Goal: Navigation & Orientation: Find specific page/section

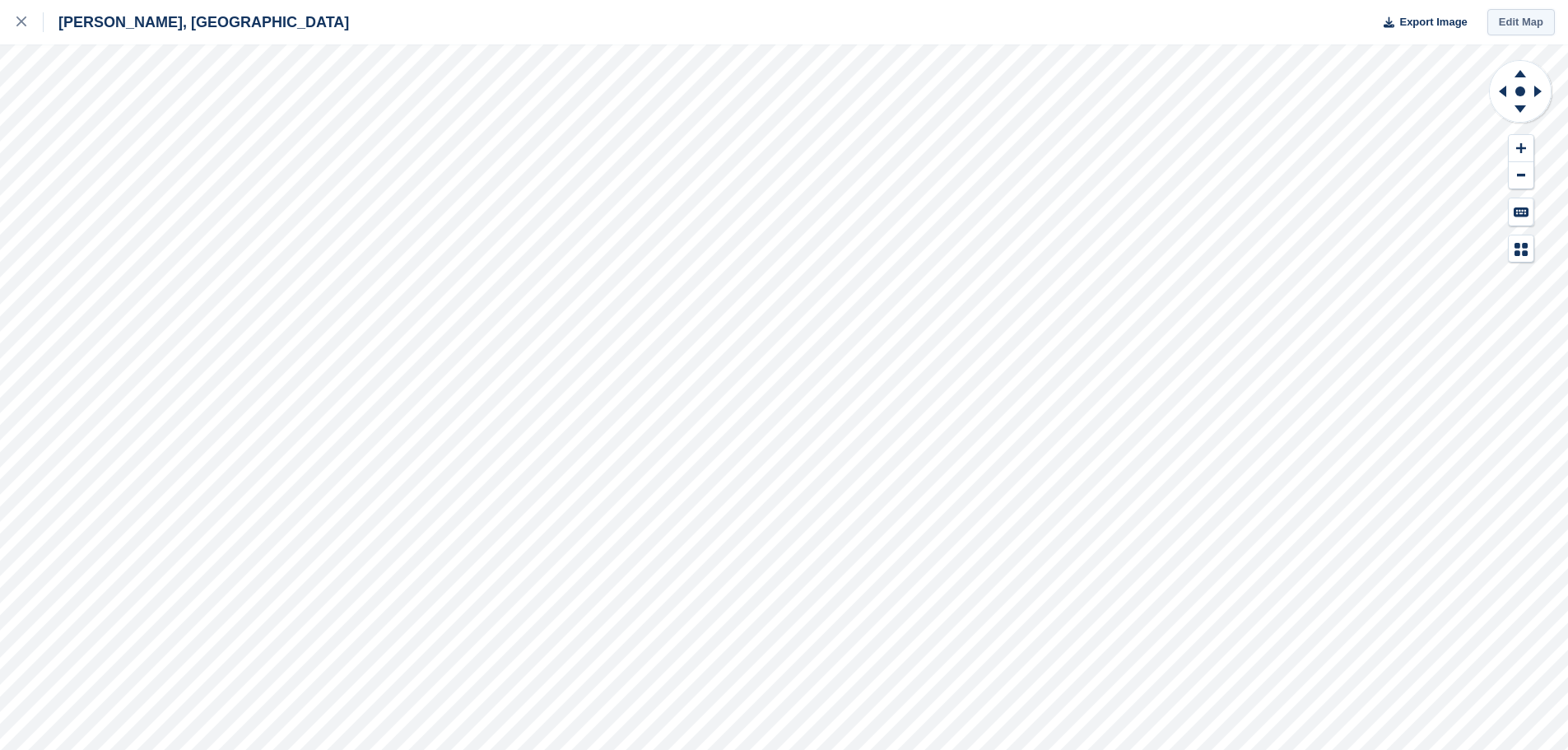
click at [1507, 18] on link "Edit Map" at bounding box center [1522, 22] width 68 height 27
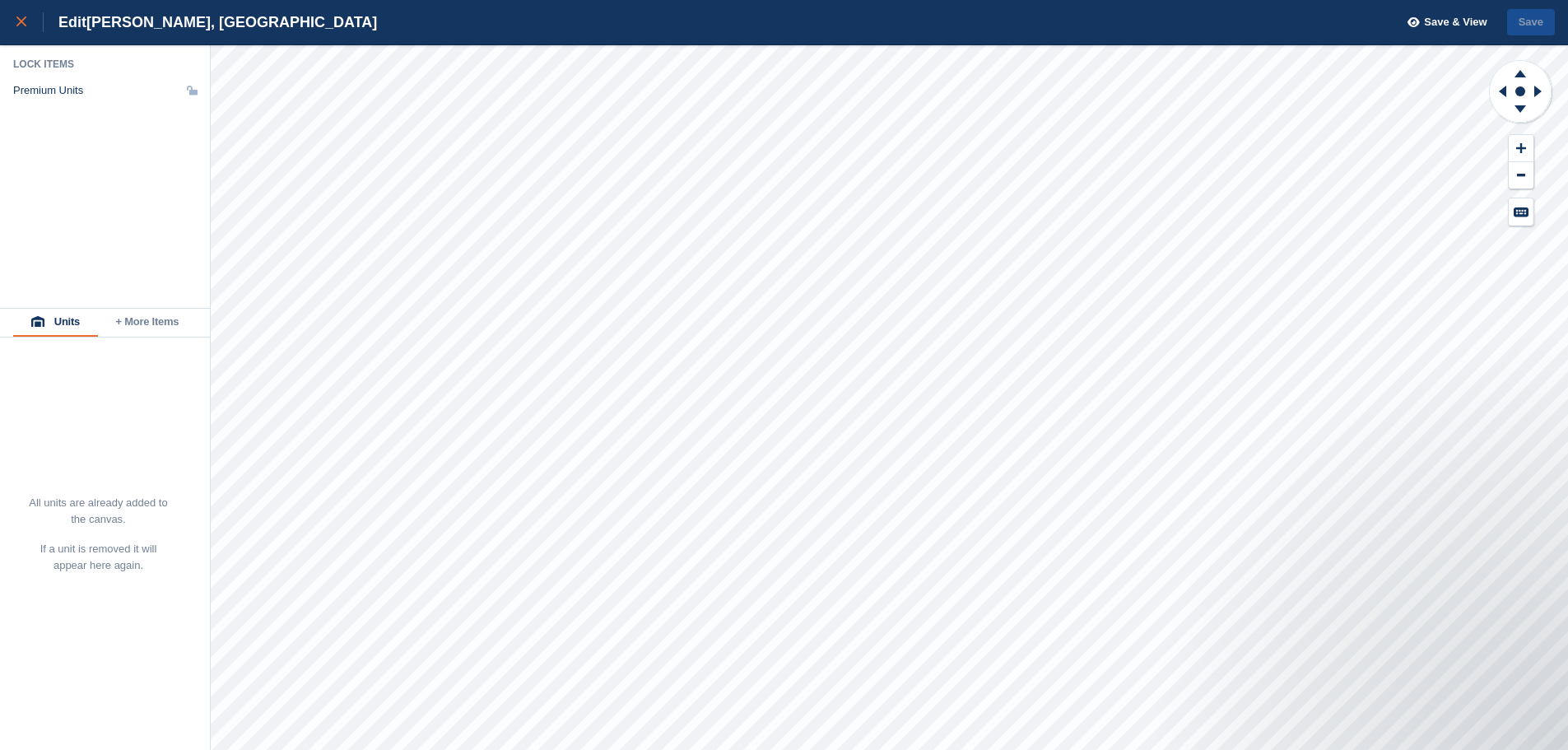
click at [19, 11] on link at bounding box center [22, 22] width 44 height 44
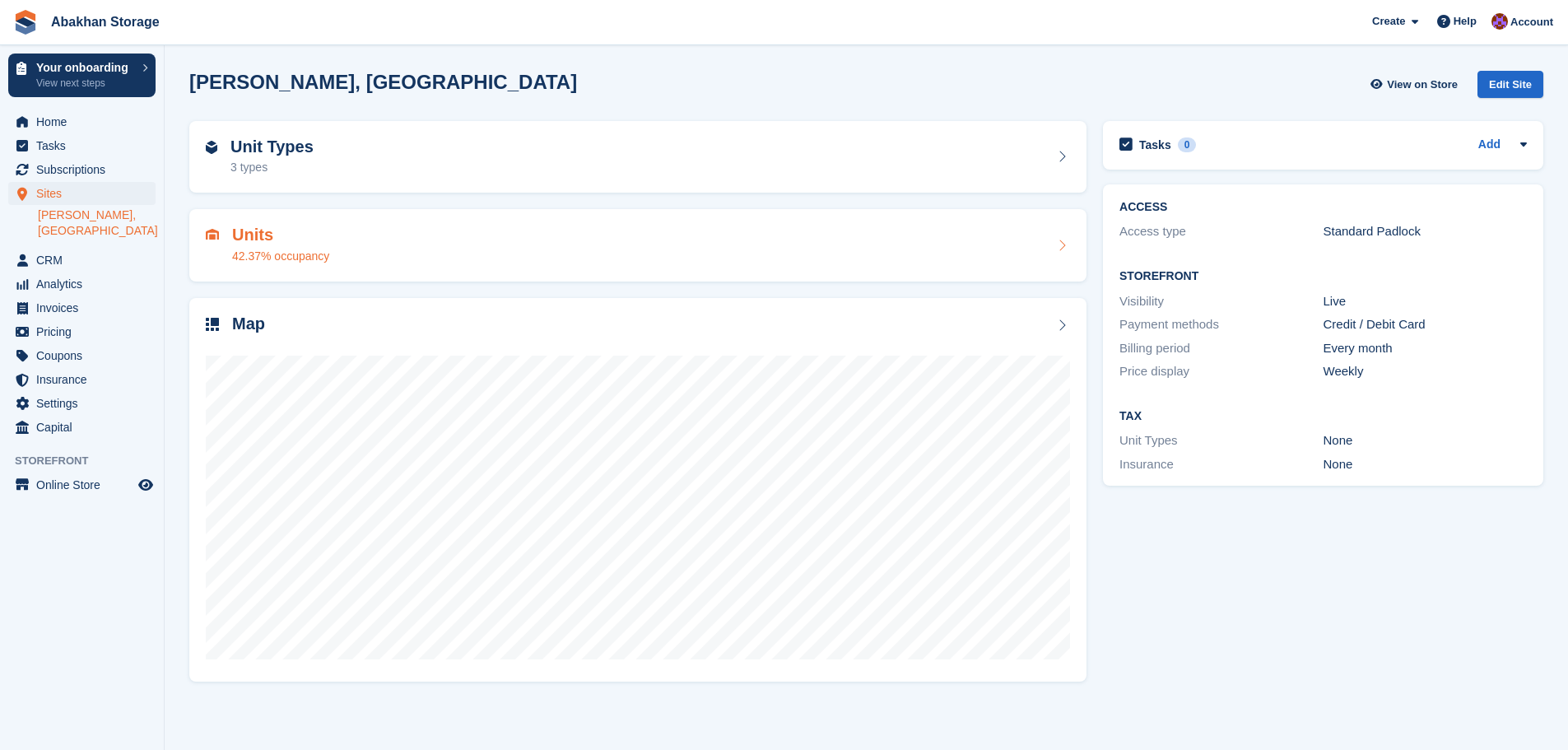
click at [309, 239] on h2 "Units" at bounding box center [280, 235] width 97 height 19
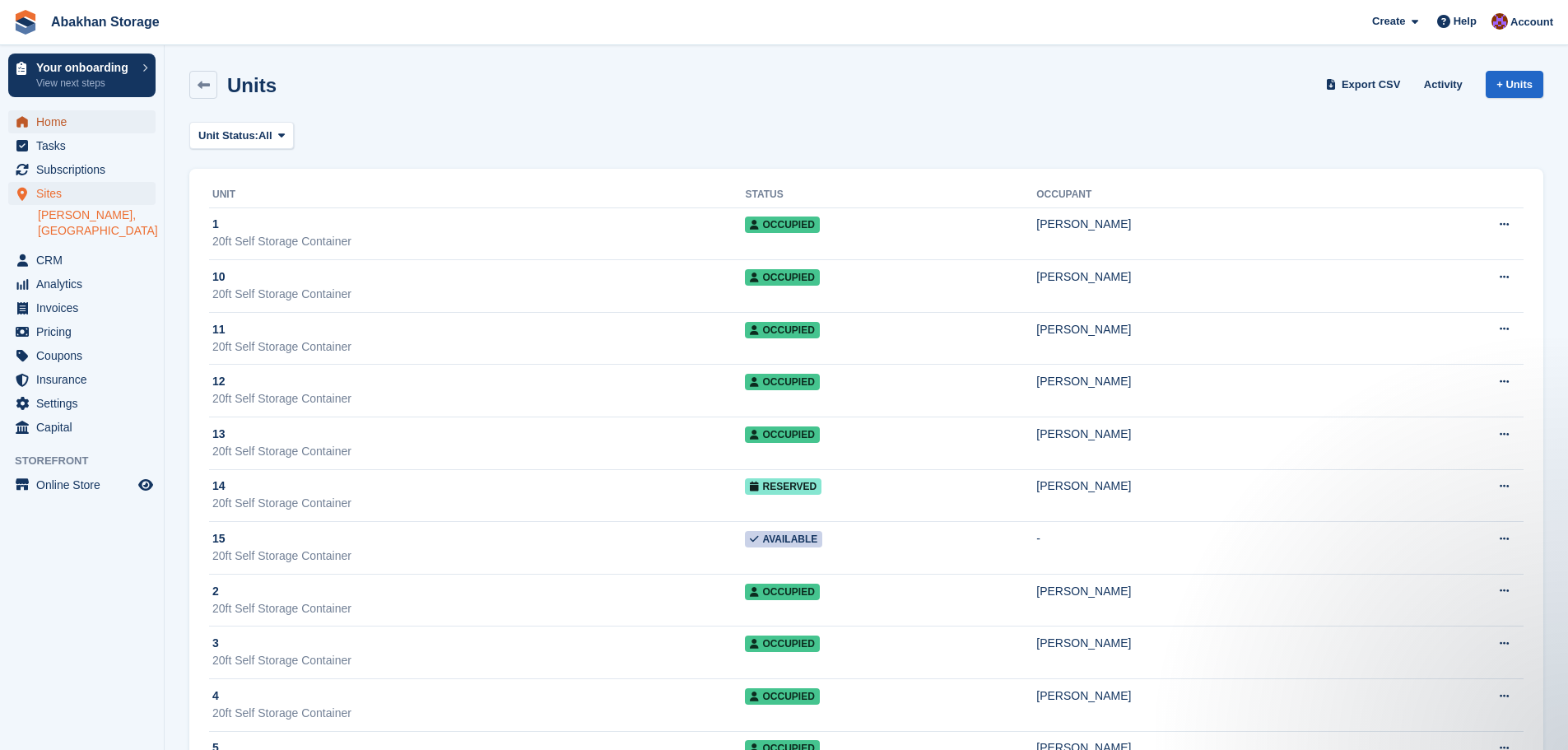
click at [95, 124] on span "Home" at bounding box center [85, 121] width 99 height 23
